Goal: Task Accomplishment & Management: Manage account settings

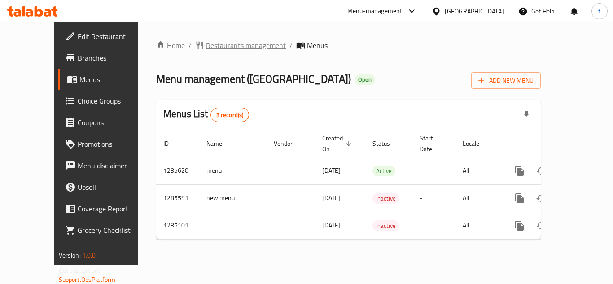
click at [206, 43] on span "Restaurants management" at bounding box center [246, 45] width 80 height 11
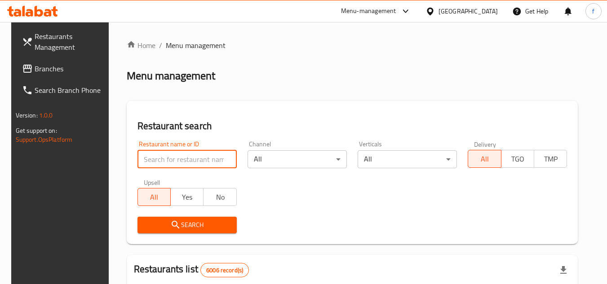
click at [182, 159] on input "search" at bounding box center [186, 159] width 99 height 18
paste input "695700"
type input "695700"
click button "Search" at bounding box center [186, 225] width 99 height 17
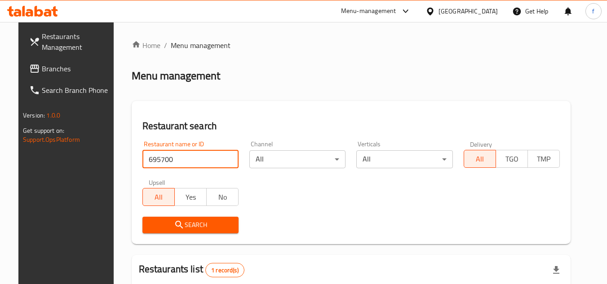
click at [438, 14] on div at bounding box center [431, 11] width 13 height 10
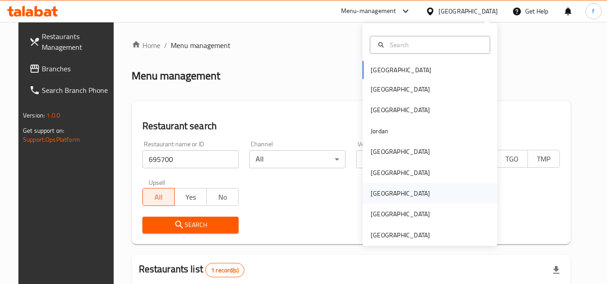
click at [388, 193] on div "[GEOGRAPHIC_DATA]" at bounding box center [429, 193] width 135 height 21
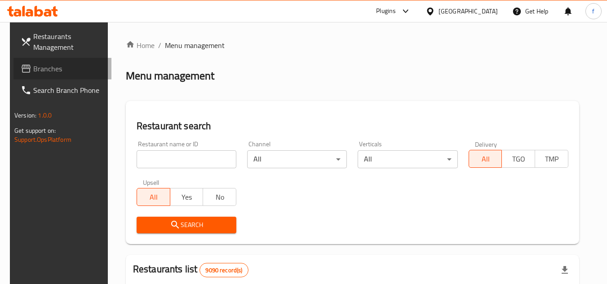
click at [40, 73] on span "Branches" at bounding box center [68, 68] width 71 height 11
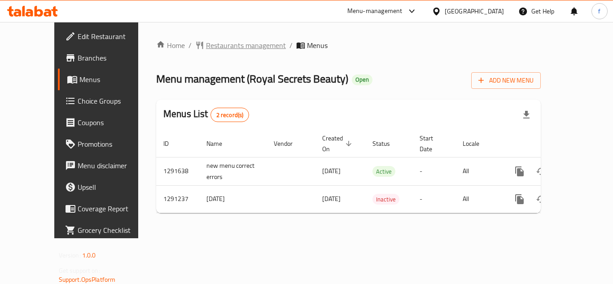
click at [206, 45] on span "Restaurants management" at bounding box center [246, 45] width 80 height 11
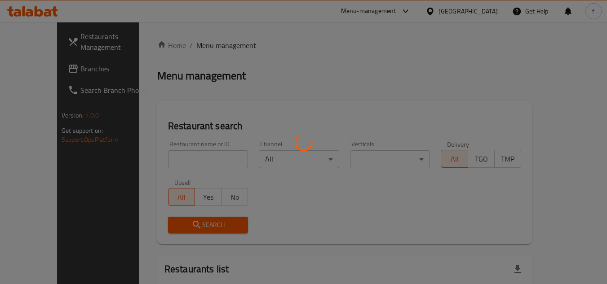
click at [190, 155] on div at bounding box center [303, 142] width 607 height 284
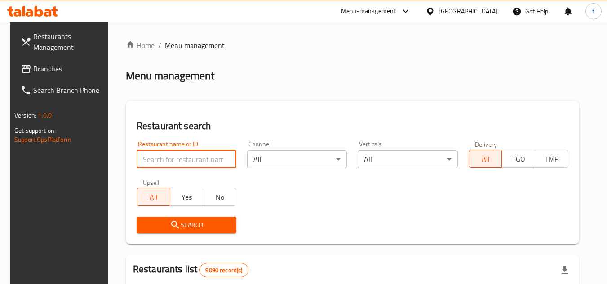
click at [181, 157] on input "search" at bounding box center [187, 159] width 100 height 18
paste input "698502"
type input "698502"
click button "Search" at bounding box center [187, 225] width 100 height 17
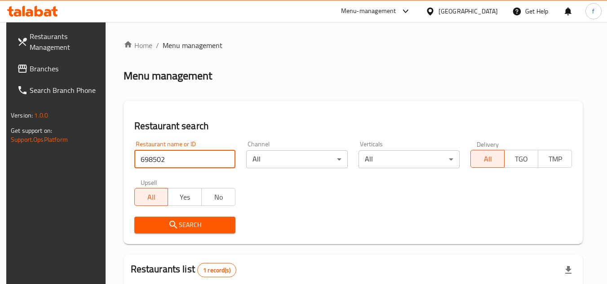
click button "Search" at bounding box center [184, 225] width 101 height 17
click at [189, 164] on input "698502" at bounding box center [184, 159] width 101 height 18
click button "Search" at bounding box center [184, 225] width 101 height 17
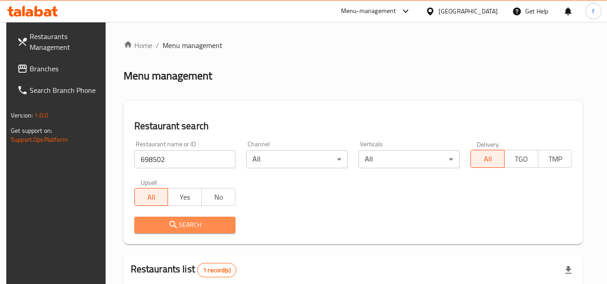
click at [199, 225] on span "Search" at bounding box center [184, 225] width 87 height 11
click at [208, 220] on span "Search" at bounding box center [184, 225] width 87 height 11
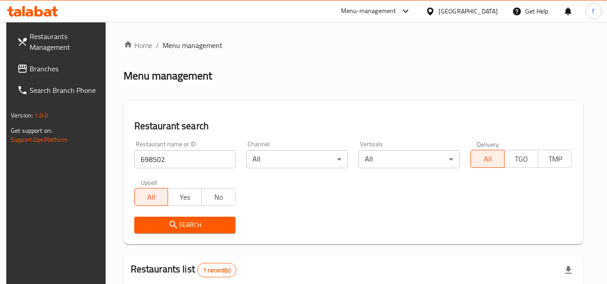
click at [203, 223] on span "Search" at bounding box center [184, 225] width 87 height 11
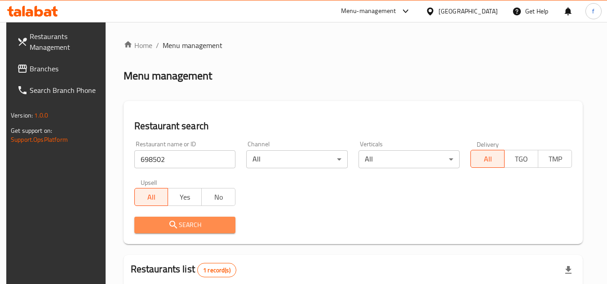
click at [203, 223] on span "Search" at bounding box center [184, 225] width 87 height 11
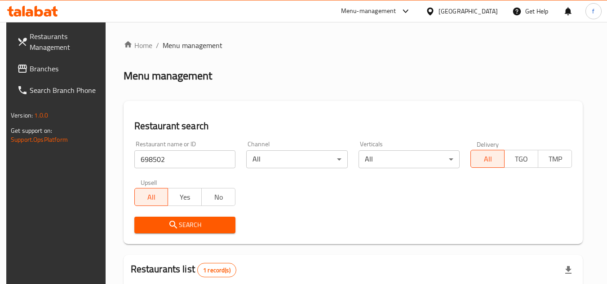
click at [203, 223] on span "Search" at bounding box center [184, 225] width 87 height 11
click at [396, 8] on div "Menu-management" at bounding box center [368, 11] width 55 height 11
click at [362, 40] on div "All Plugins" at bounding box center [342, 39] width 42 height 21
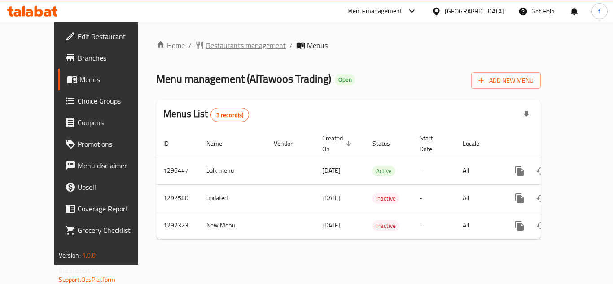
click at [210, 44] on span "Restaurants management" at bounding box center [246, 45] width 80 height 11
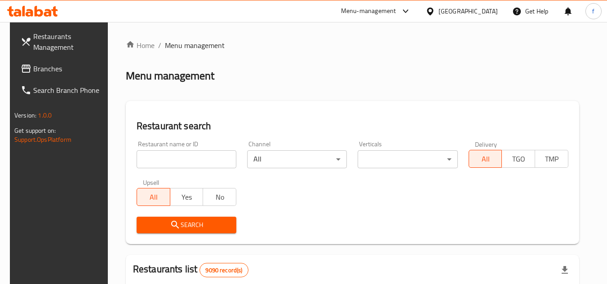
click at [174, 159] on input "search" at bounding box center [187, 159] width 100 height 18
paste input "698980"
type input "698980"
click button "Search" at bounding box center [187, 225] width 100 height 17
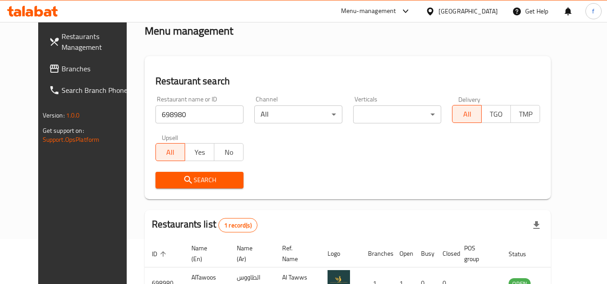
scroll to position [109, 0]
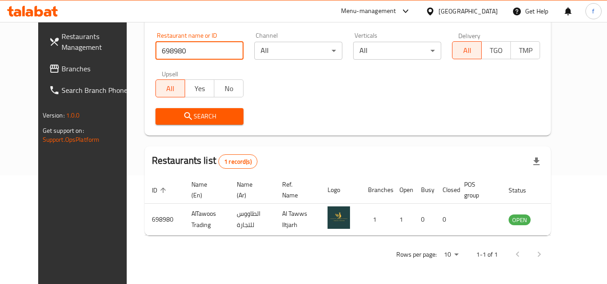
click at [483, 15] on div "[GEOGRAPHIC_DATA]" at bounding box center [467, 11] width 59 height 10
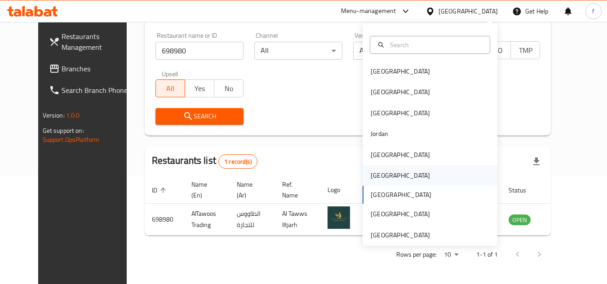
click at [377, 174] on div "Oman" at bounding box center [400, 176] width 59 height 10
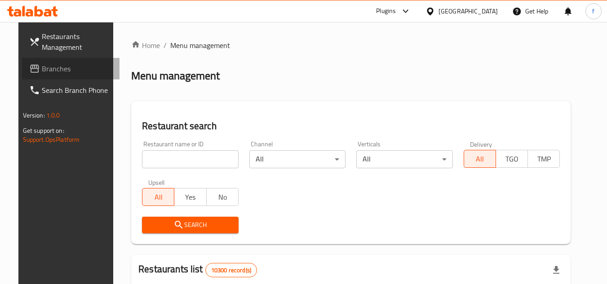
click at [44, 71] on span "Branches" at bounding box center [77, 68] width 71 height 11
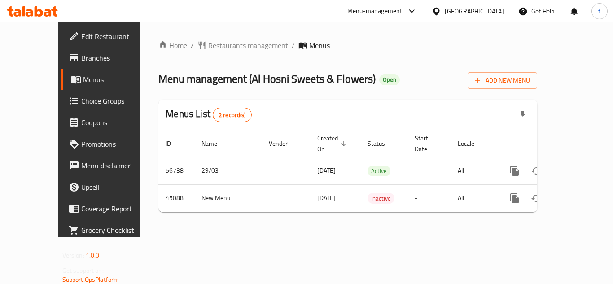
click at [224, 36] on div "Home / Restaurants management / Menus Menu management ( Al Hosni Sweets & Flowe…" at bounding box center [348, 130] width 415 height 216
click at [221, 44] on span "Restaurants management" at bounding box center [248, 45] width 80 height 11
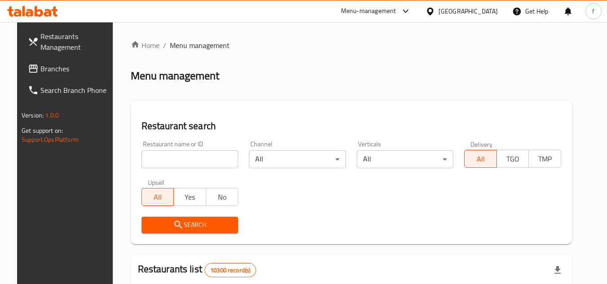
click at [155, 159] on input "search" at bounding box center [189, 159] width 97 height 18
paste input "23127"
type input "23127"
click at [187, 154] on input "23127" at bounding box center [189, 159] width 97 height 18
click button "Search" at bounding box center [189, 225] width 97 height 17
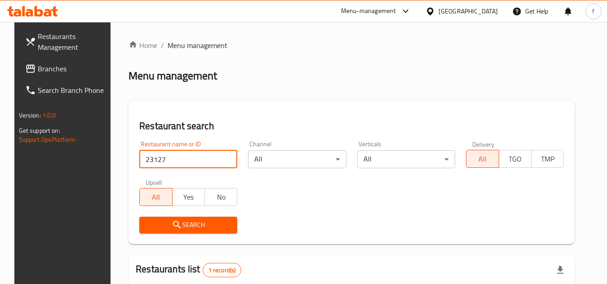
scroll to position [116, 0]
